Goal: Task Accomplishment & Management: Complete application form

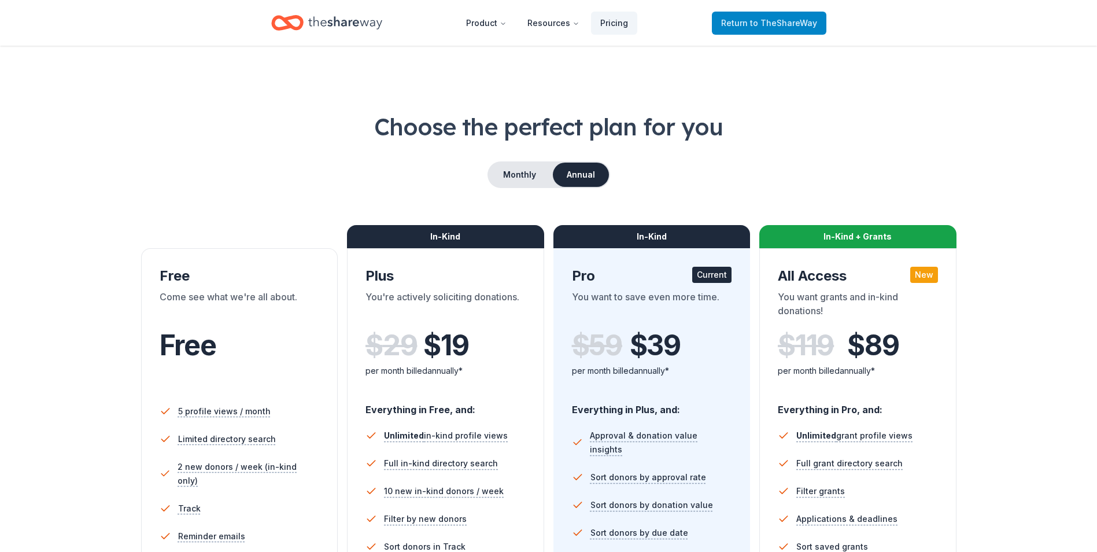
click at [760, 29] on span "Return to TheShareWay" at bounding box center [769, 23] width 96 height 14
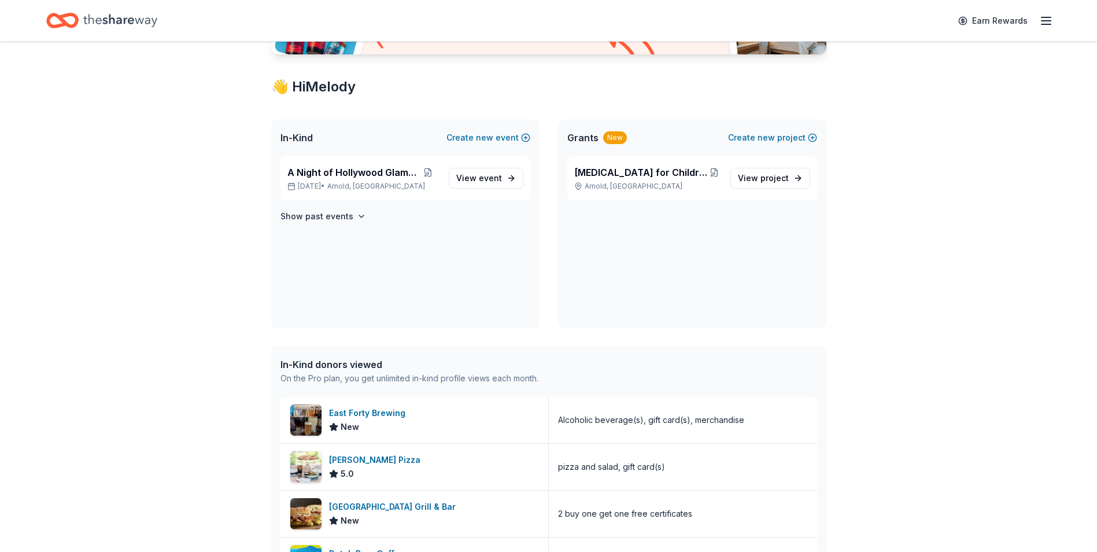
scroll to position [116, 0]
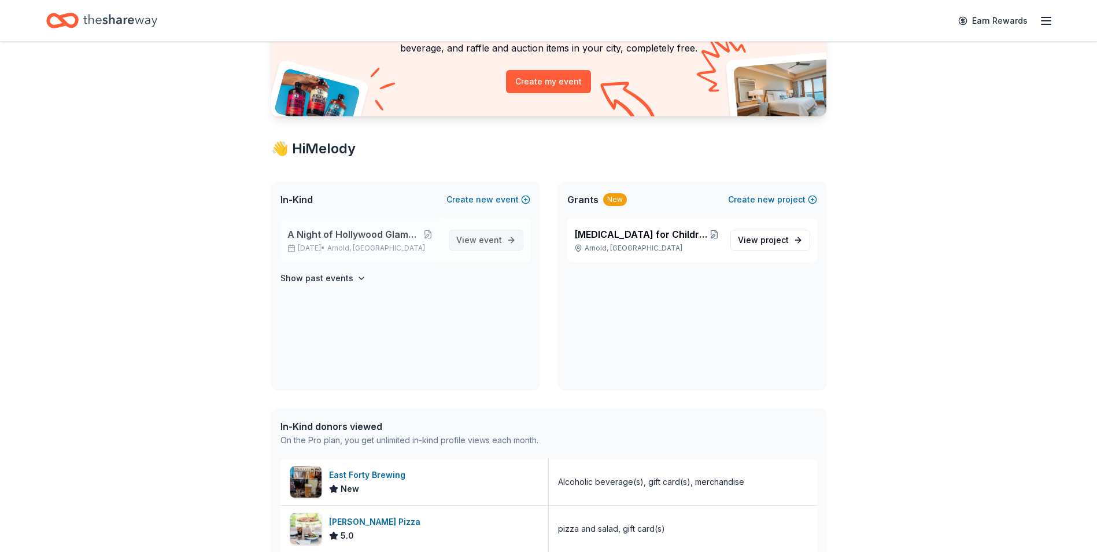
click at [502, 231] on link "View event" at bounding box center [486, 240] width 75 height 21
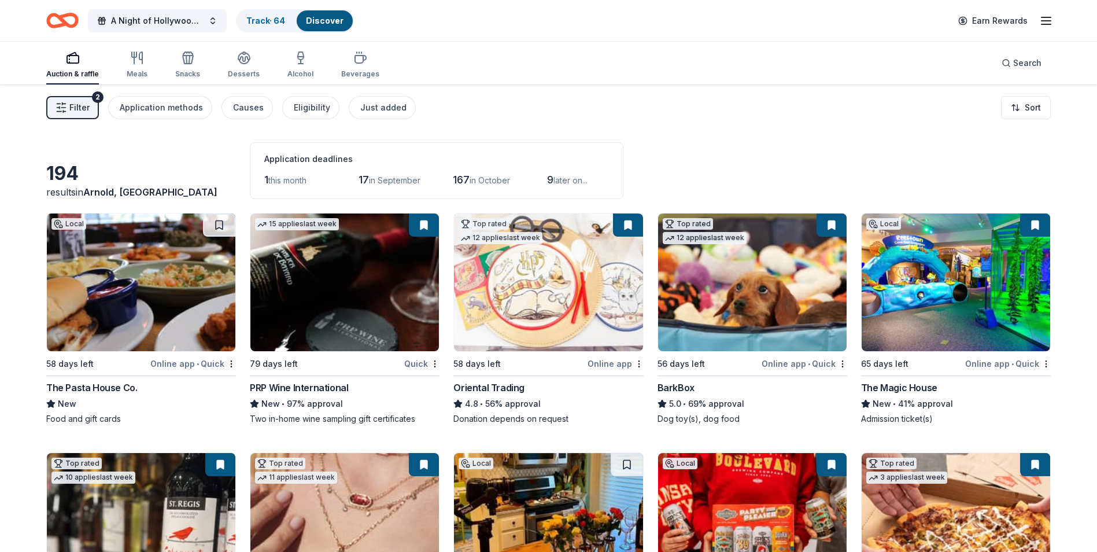
click at [574, 310] on img at bounding box center [548, 282] width 188 height 138
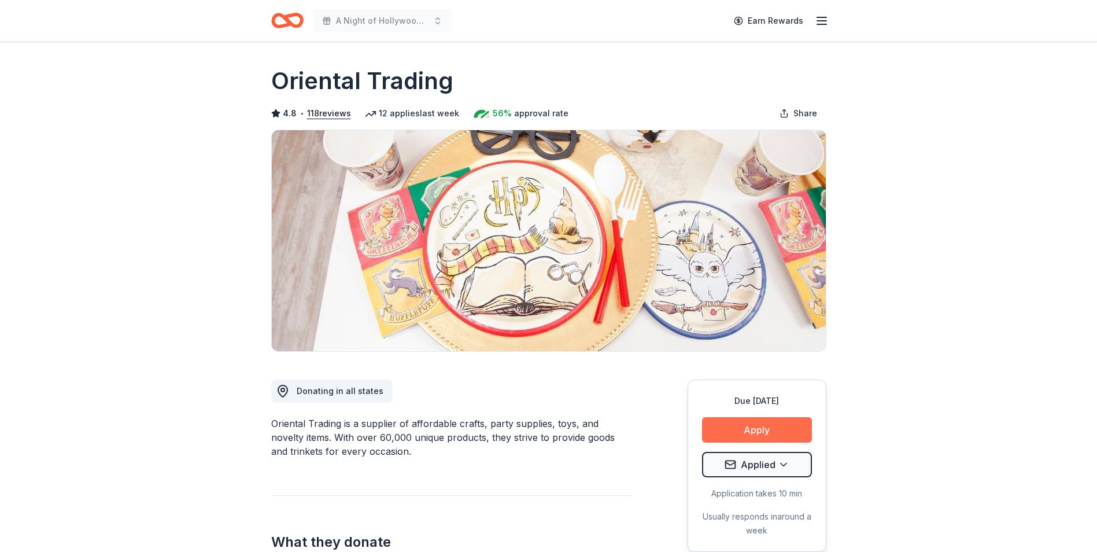
click at [777, 428] on button "Apply" at bounding box center [757, 429] width 110 height 25
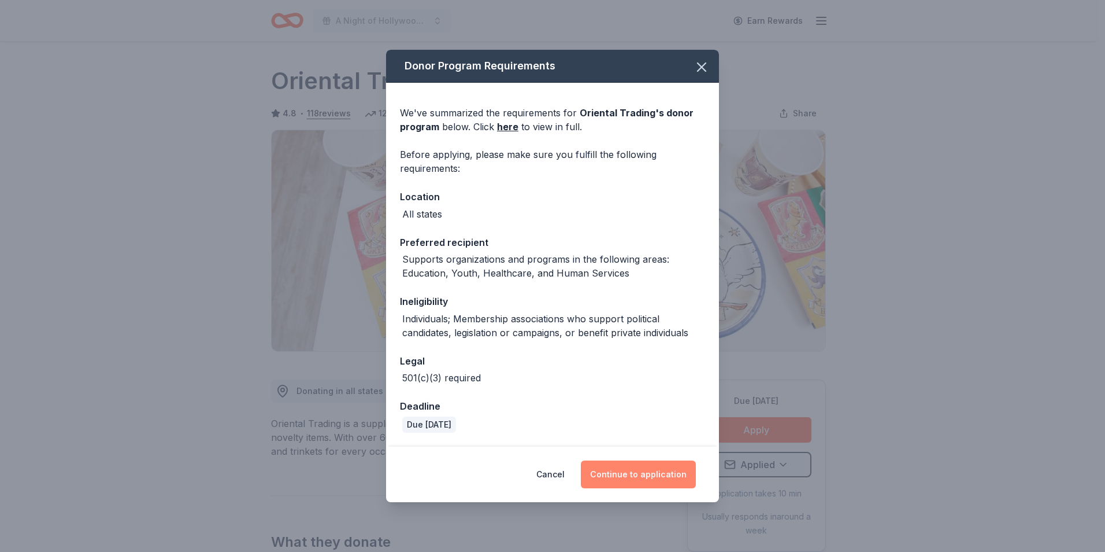
click at [672, 472] on button "Continue to application" at bounding box center [638, 474] width 115 height 28
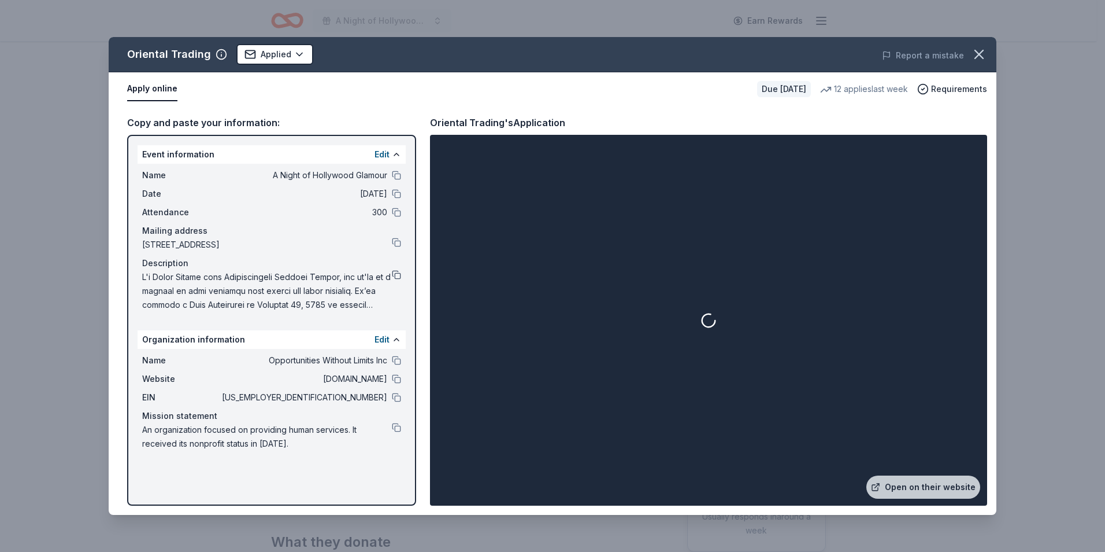
click at [400, 274] on button at bounding box center [396, 274] width 9 height 9
